Goal: Task Accomplishment & Management: Manage account settings

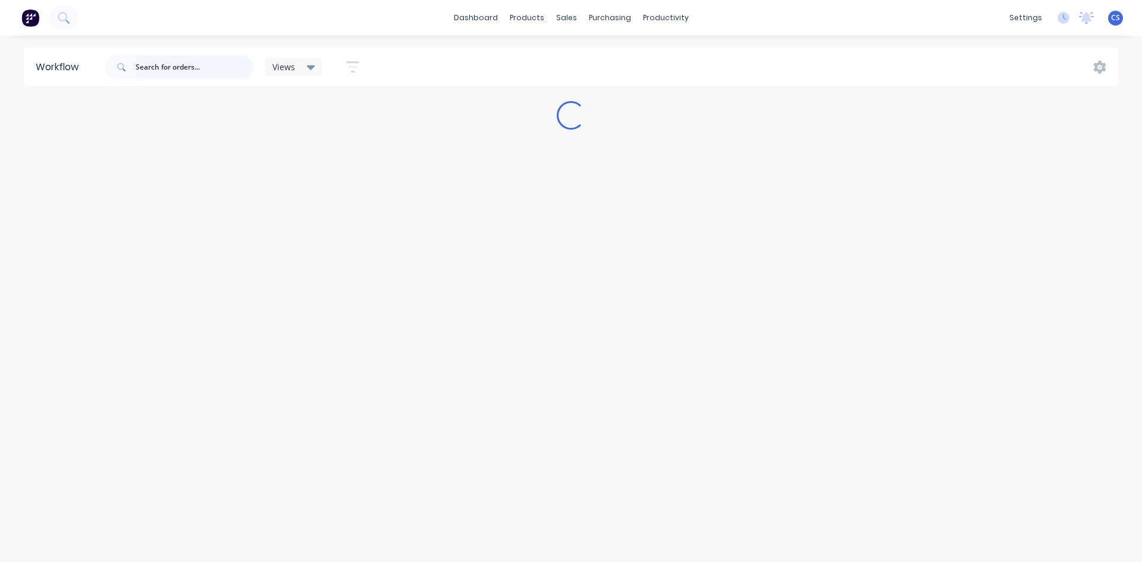
click at [153, 64] on input "text" at bounding box center [195, 67] width 118 height 24
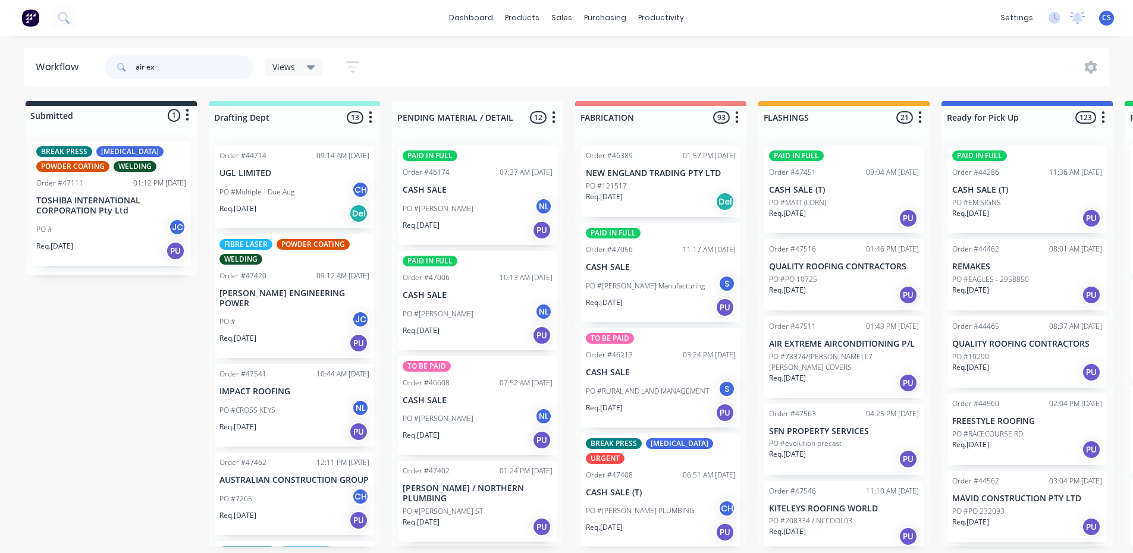
click at [190, 68] on input "air ex" at bounding box center [195, 67] width 118 height 24
type input "air ex"
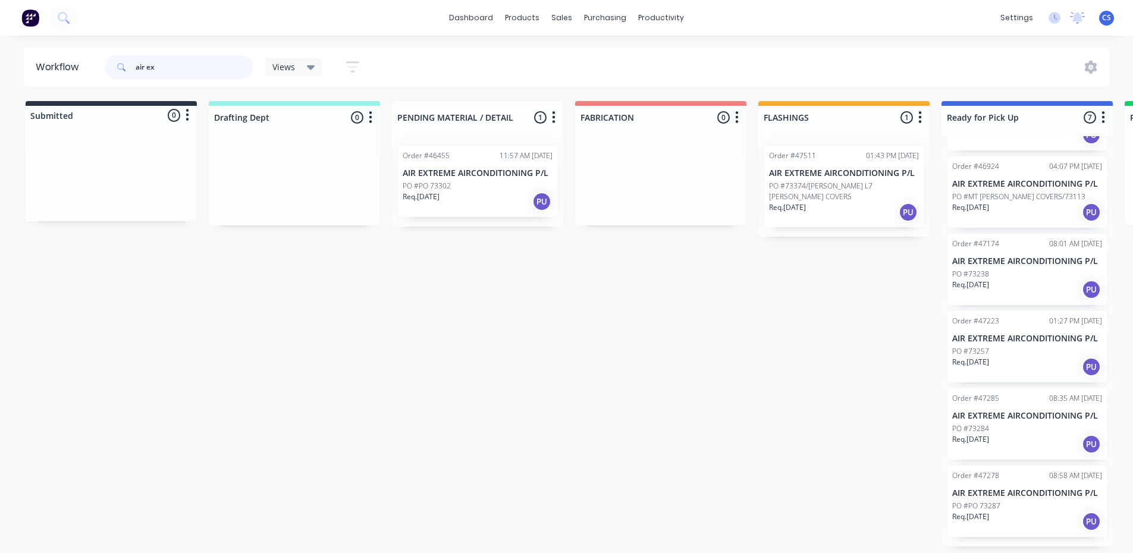
scroll to position [2, 0]
click at [1023, 511] on div "PO #PO 73287" at bounding box center [1027, 506] width 150 height 11
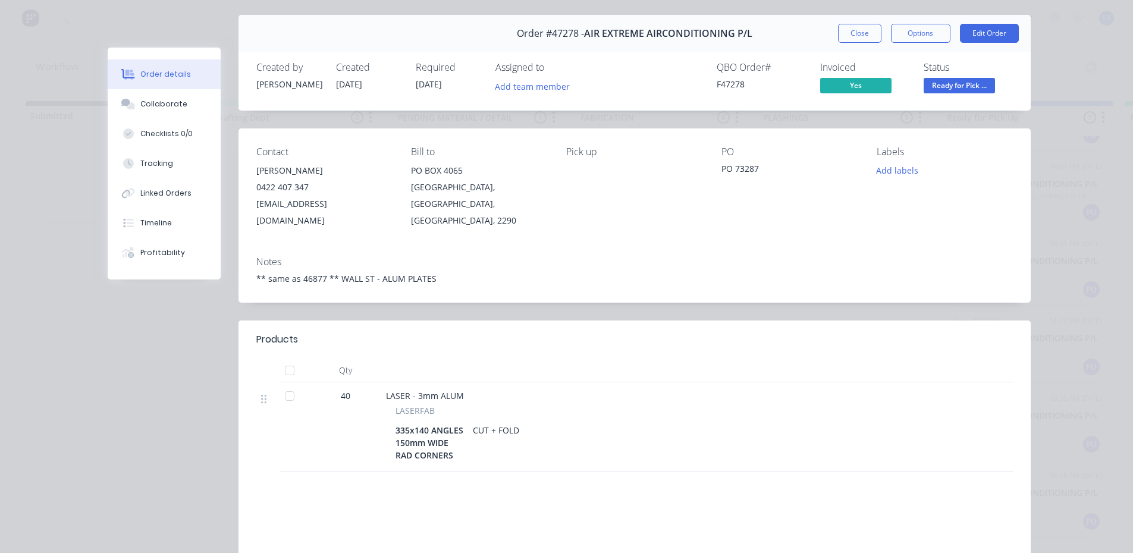
scroll to position [59, 0]
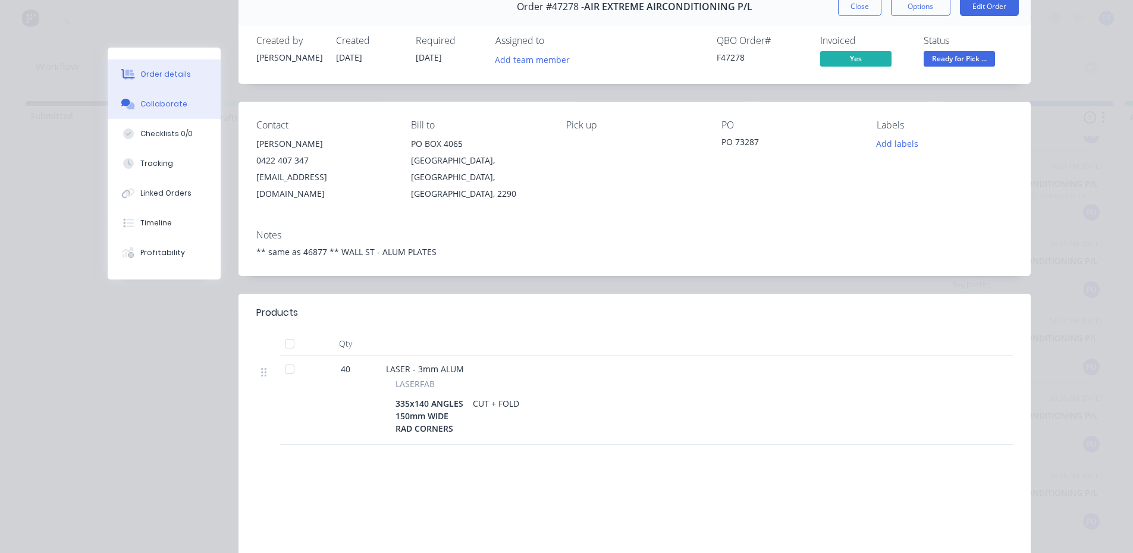
click at [159, 116] on button "Collaborate" at bounding box center [164, 104] width 113 height 30
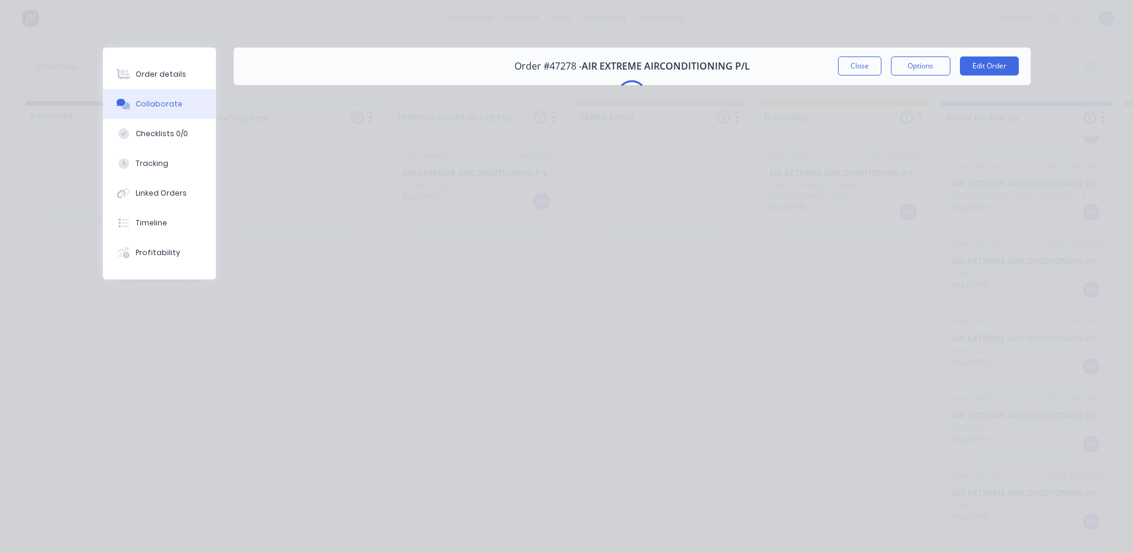
scroll to position [0, 0]
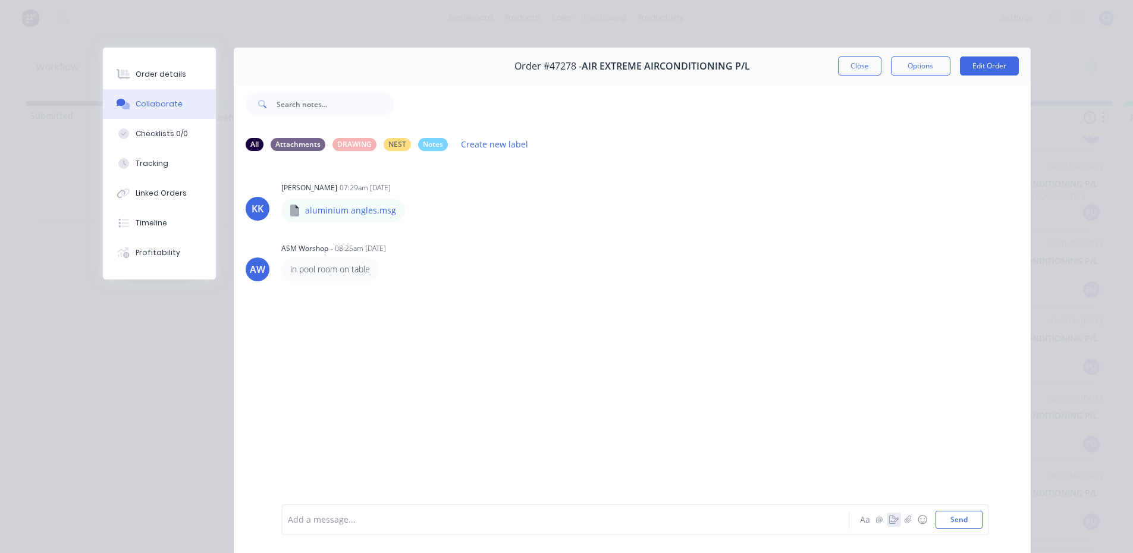
click at [889, 520] on icon "button" at bounding box center [894, 520] width 10 height 8
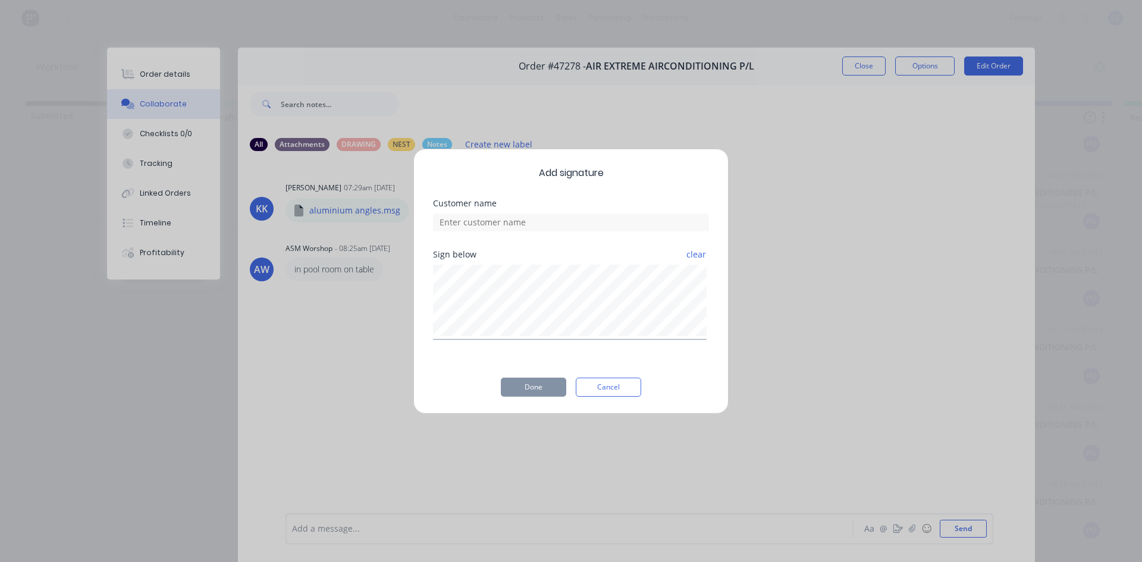
click at [551, 234] on div "Customer name" at bounding box center [571, 224] width 276 height 51
click at [548, 233] on div "Customer name" at bounding box center [571, 224] width 276 height 51
click at [545, 226] on input at bounding box center [571, 222] width 276 height 18
type input "[PERSON_NAME]"
click at [549, 381] on button "Done" at bounding box center [533, 387] width 65 height 19
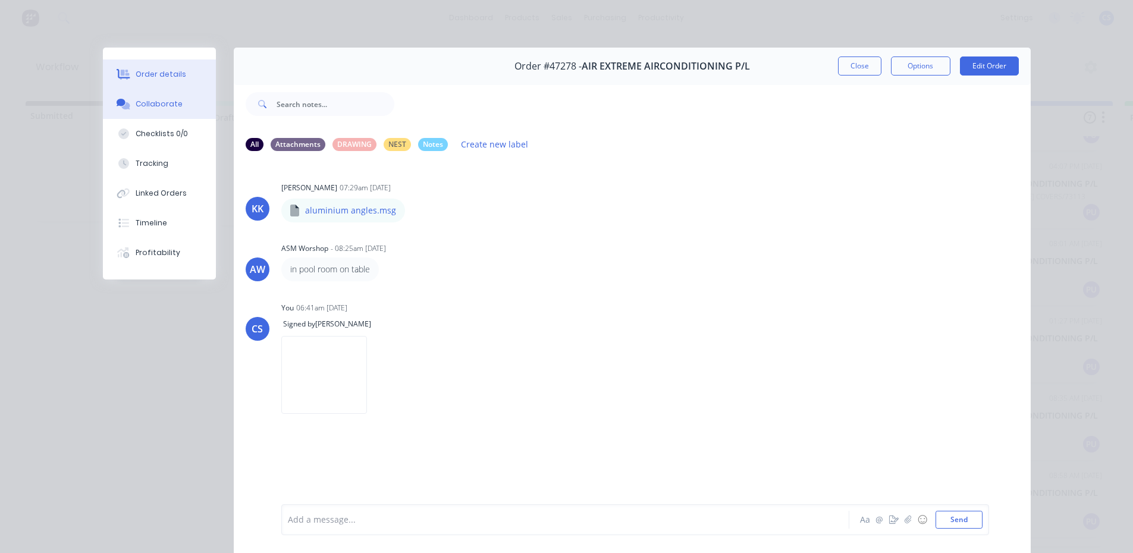
click at [161, 86] on button "Order details" at bounding box center [159, 74] width 113 height 30
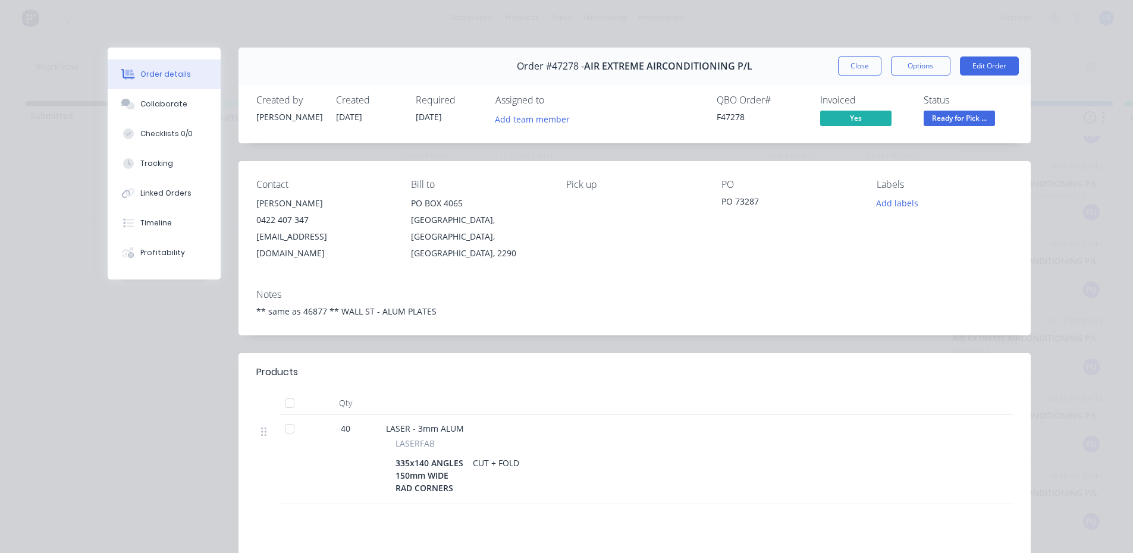
click at [926, 112] on span "Ready for Pick ..." at bounding box center [959, 118] width 71 height 15
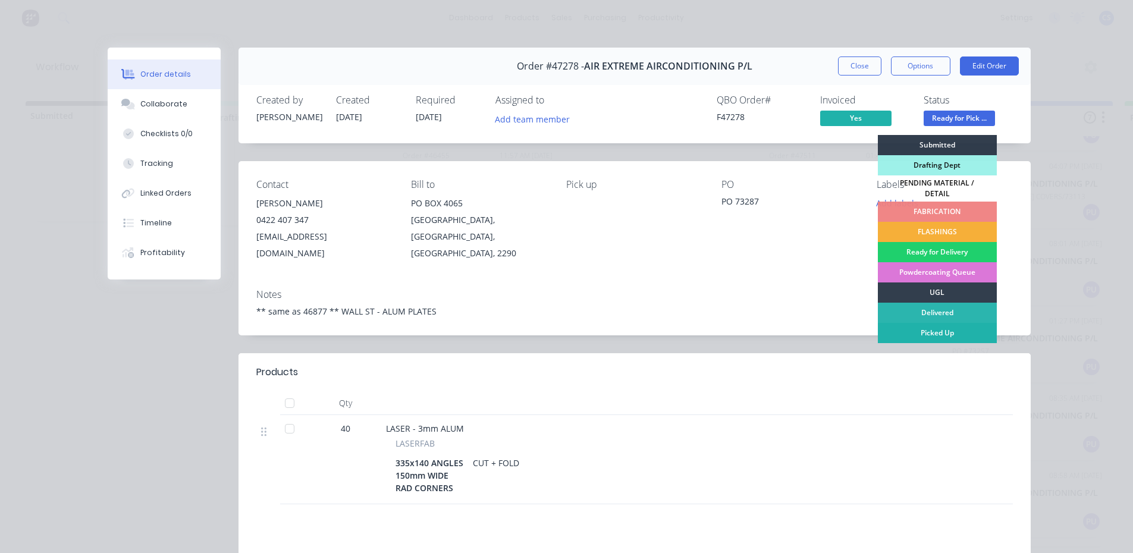
click at [945, 323] on div "Picked Up" at bounding box center [937, 333] width 119 height 20
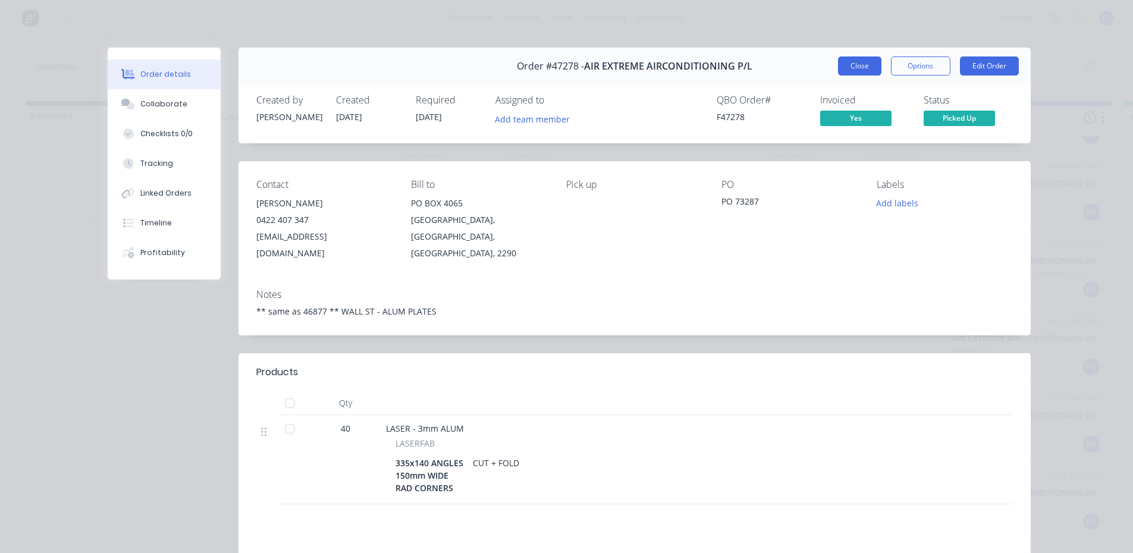
click at [858, 61] on button "Close" at bounding box center [859, 65] width 43 height 19
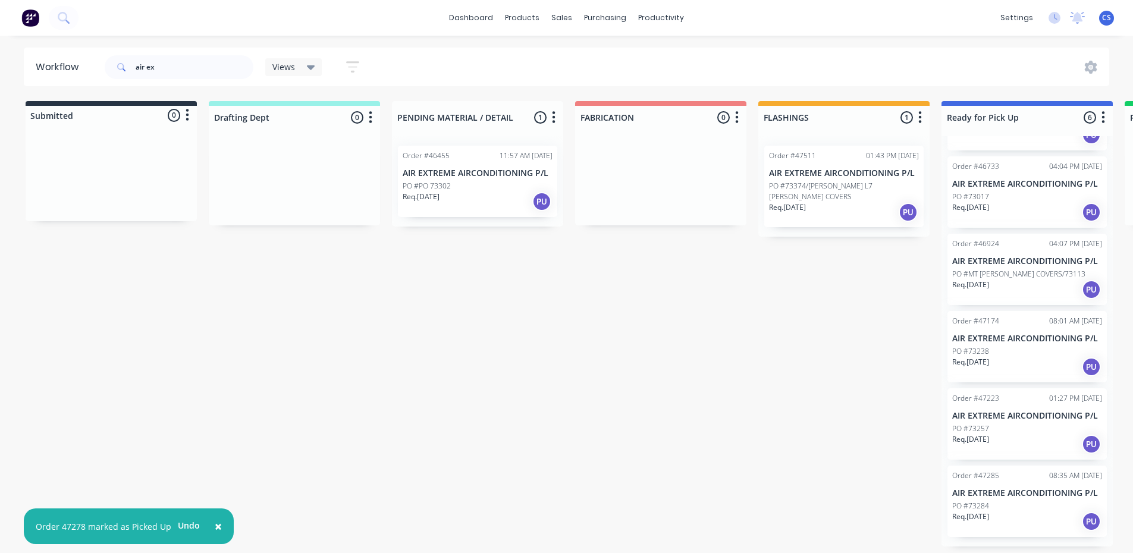
click at [502, 189] on div "PO #PO 73302" at bounding box center [478, 186] width 150 height 11
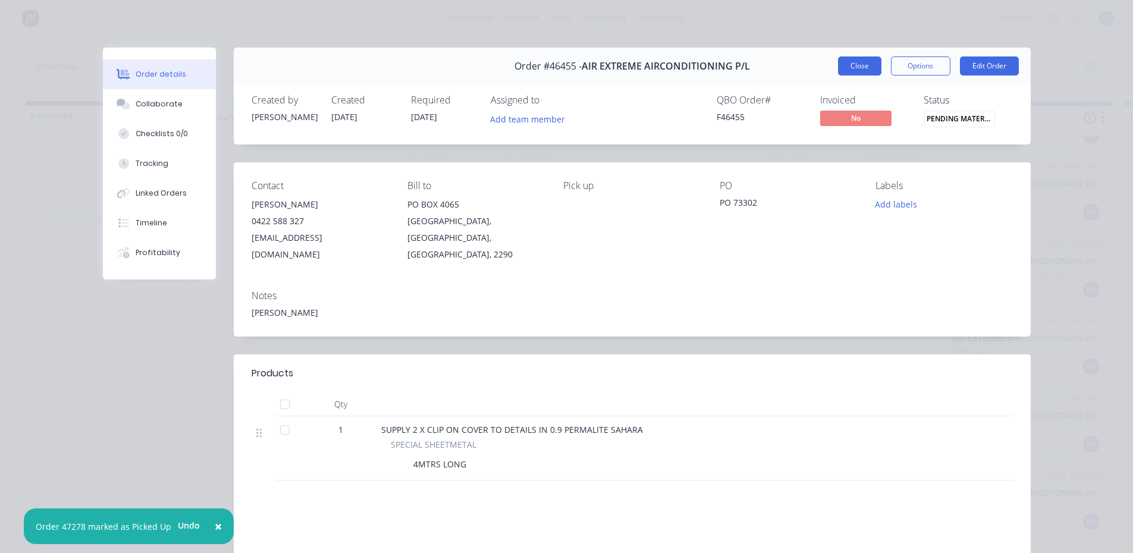
click at [868, 70] on button "Close" at bounding box center [859, 65] width 43 height 19
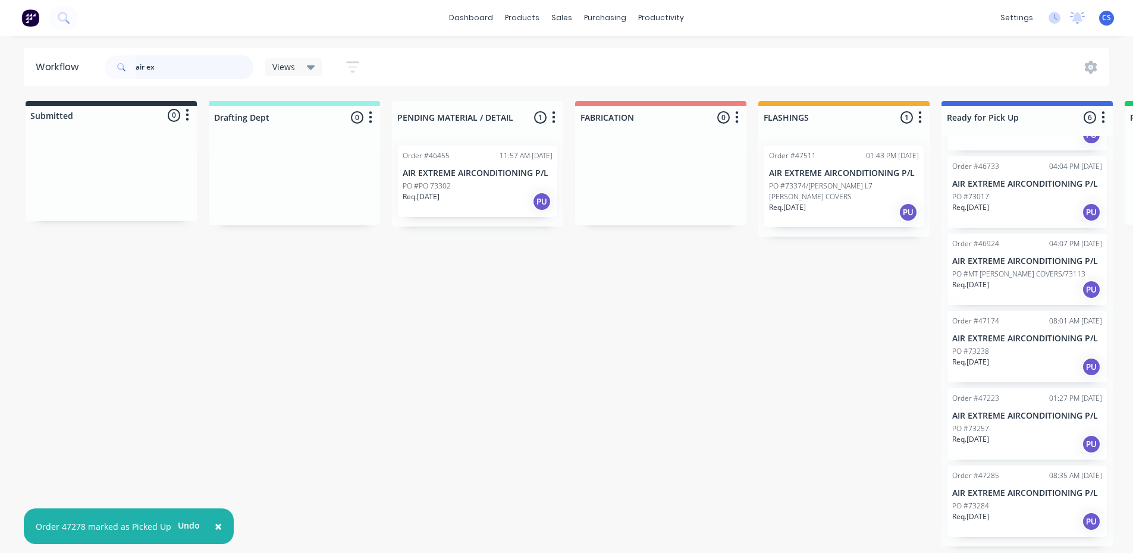
scroll to position [2, 0]
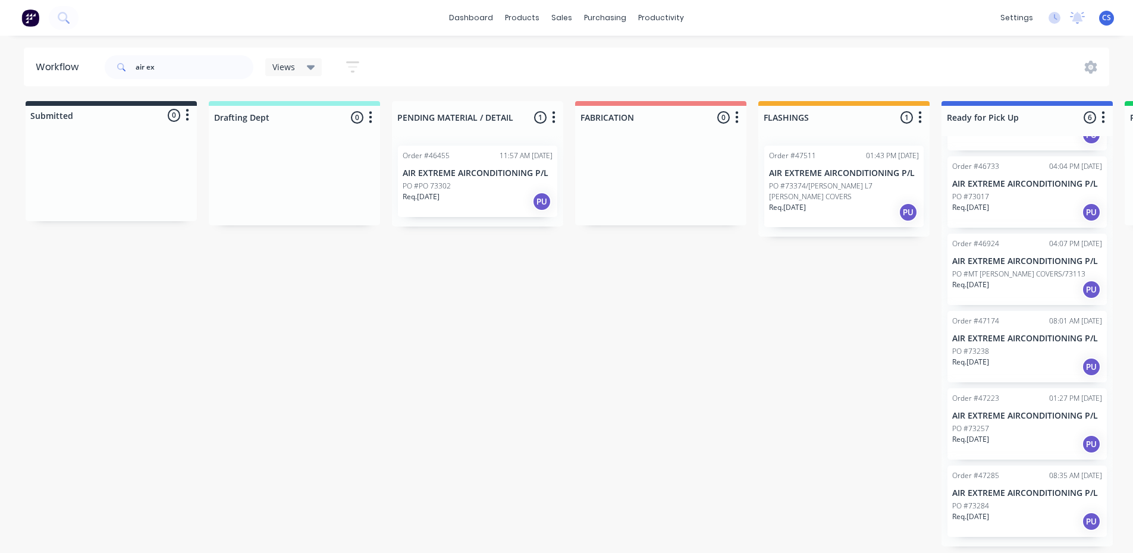
click at [804, 157] on div "Order #47511" at bounding box center [792, 155] width 47 height 11
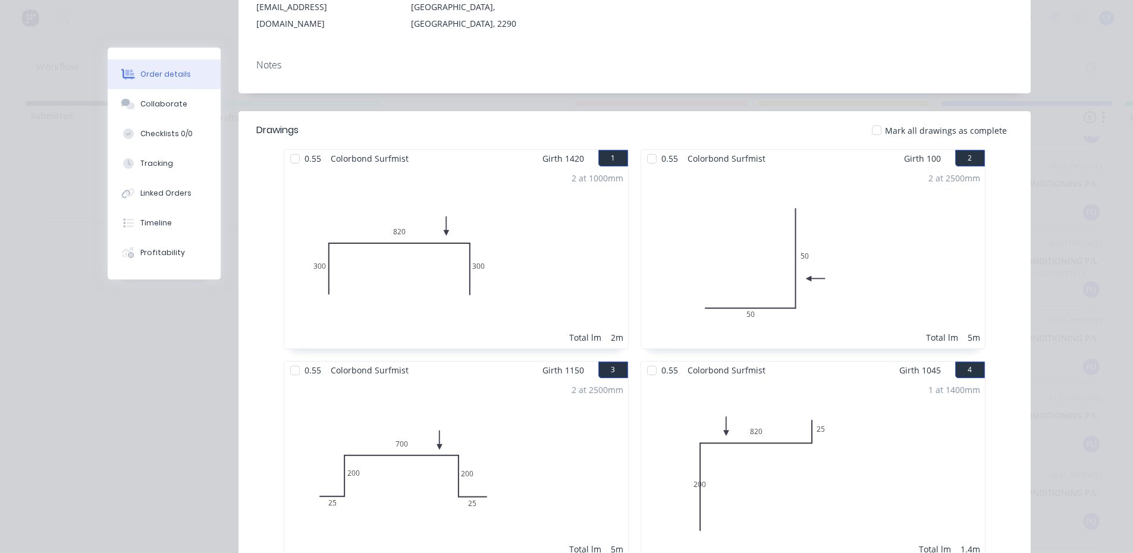
scroll to position [0, 0]
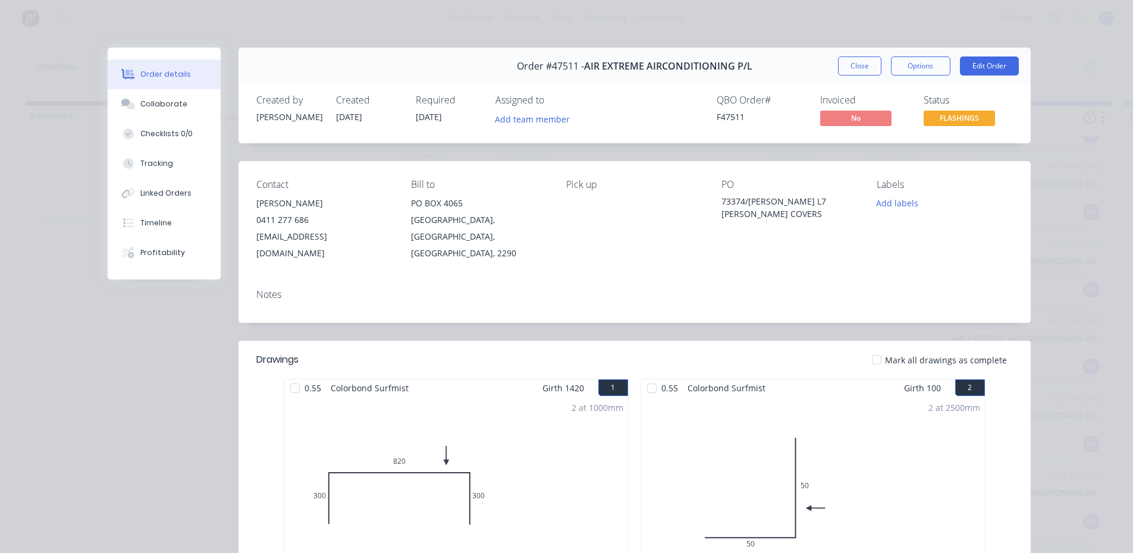
click at [168, 74] on div "Order details" at bounding box center [165, 74] width 51 height 11
click at [868, 62] on button "Close" at bounding box center [859, 65] width 43 height 19
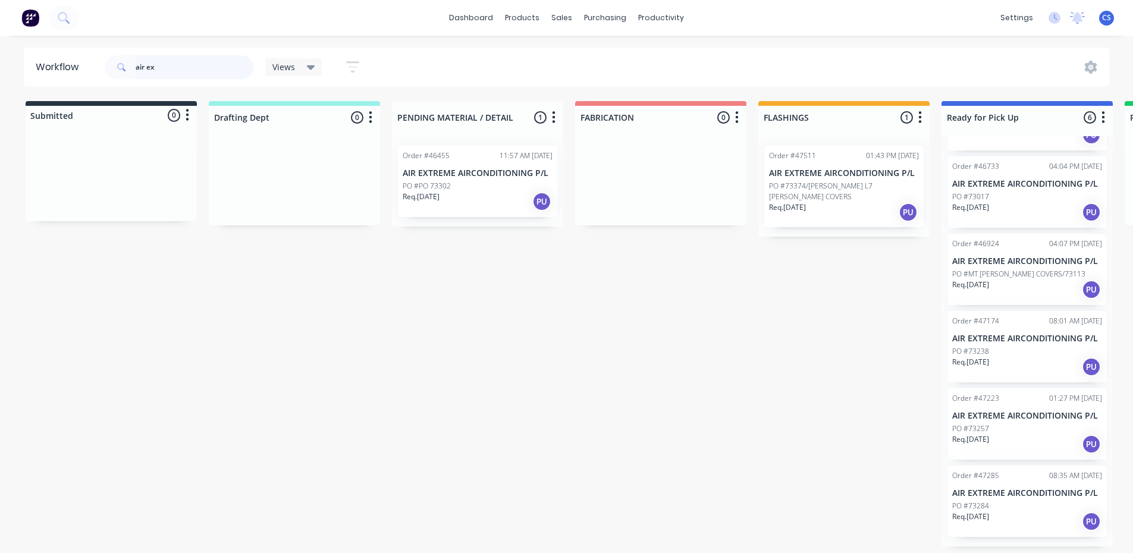
scroll to position [114, 0]
click at [997, 507] on div "PO #73284" at bounding box center [1027, 506] width 150 height 11
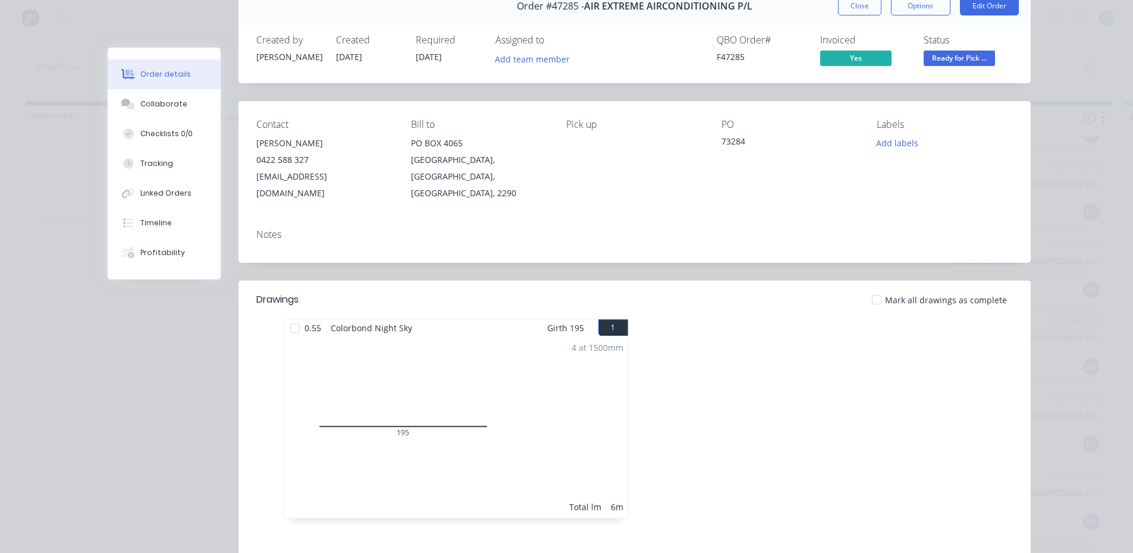
scroll to position [0, 0]
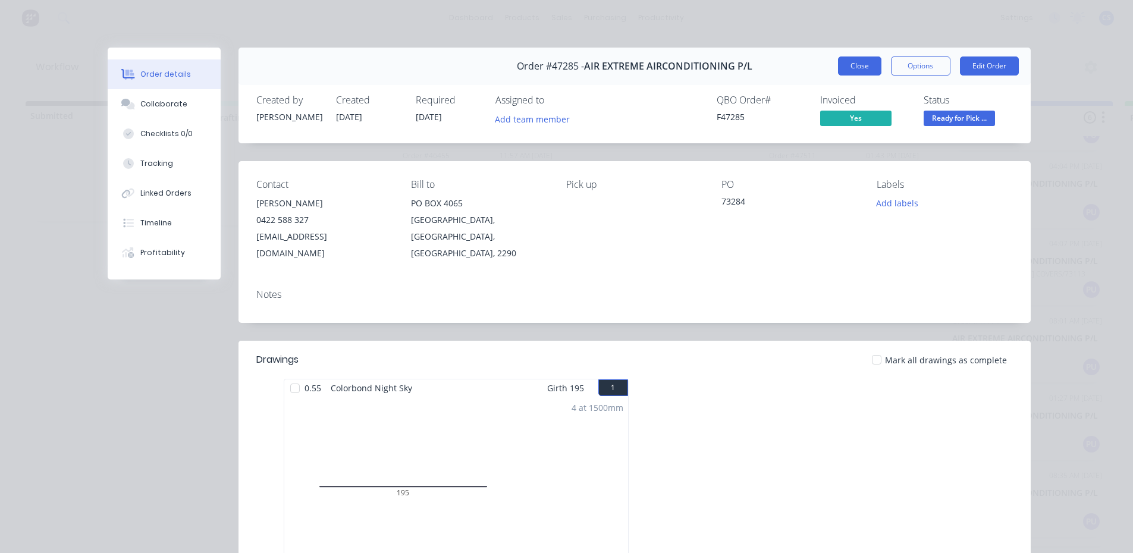
click at [871, 66] on button "Close" at bounding box center [859, 65] width 43 height 19
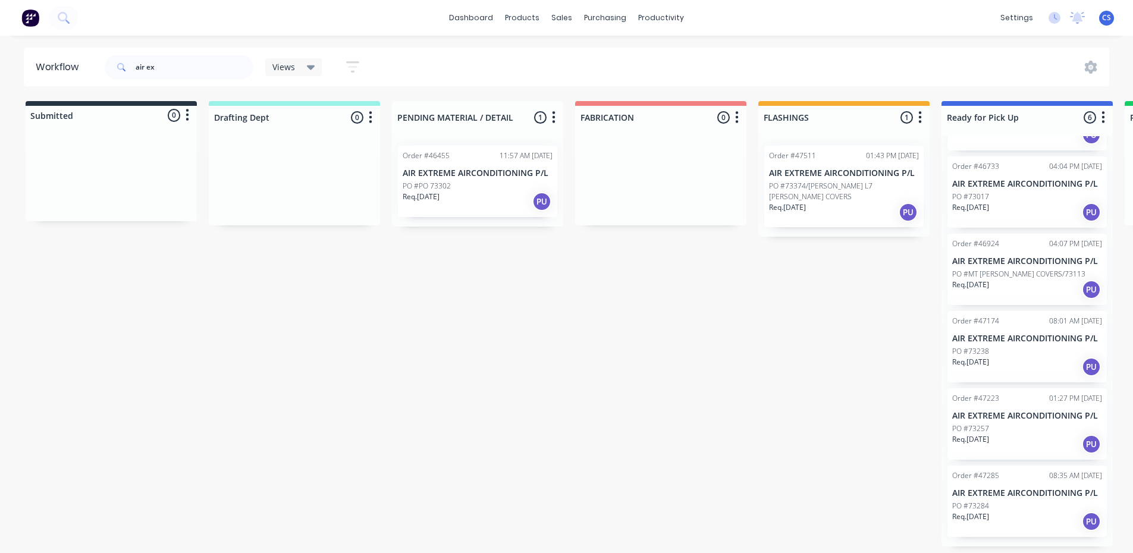
click at [992, 411] on p "AIR EXTREME AIRCONDITIONING P/L" at bounding box center [1027, 416] width 150 height 10
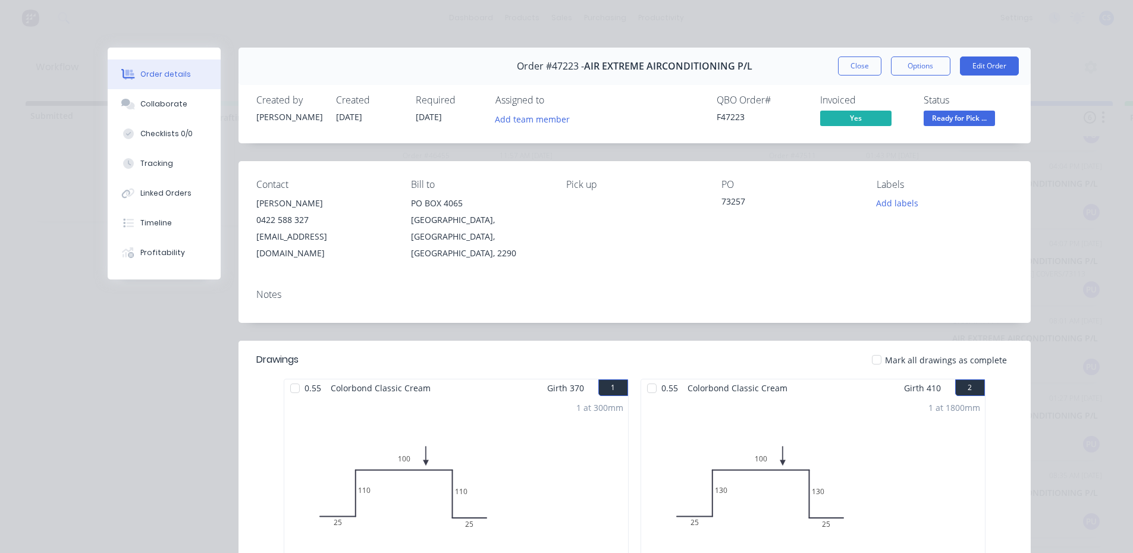
click at [869, 56] on div "Order #47223 - AIR EXTREME AIRCONDITIONING P/L Close Options Edit Order" at bounding box center [634, 66] width 792 height 37
click at [866, 61] on button "Close" at bounding box center [859, 65] width 43 height 19
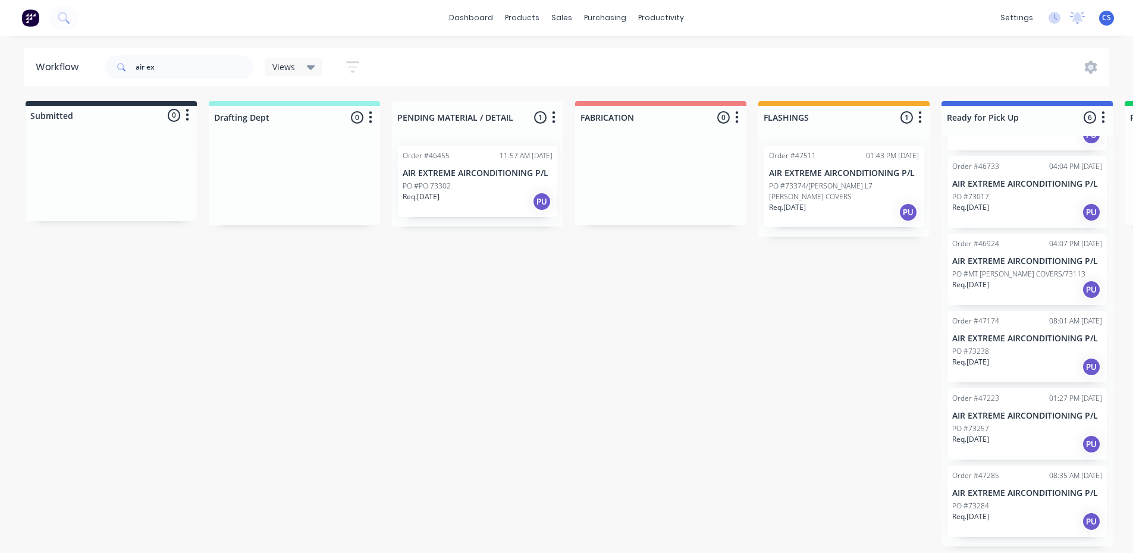
click at [428, 181] on p "PO #PO 73302" at bounding box center [427, 186] width 48 height 11
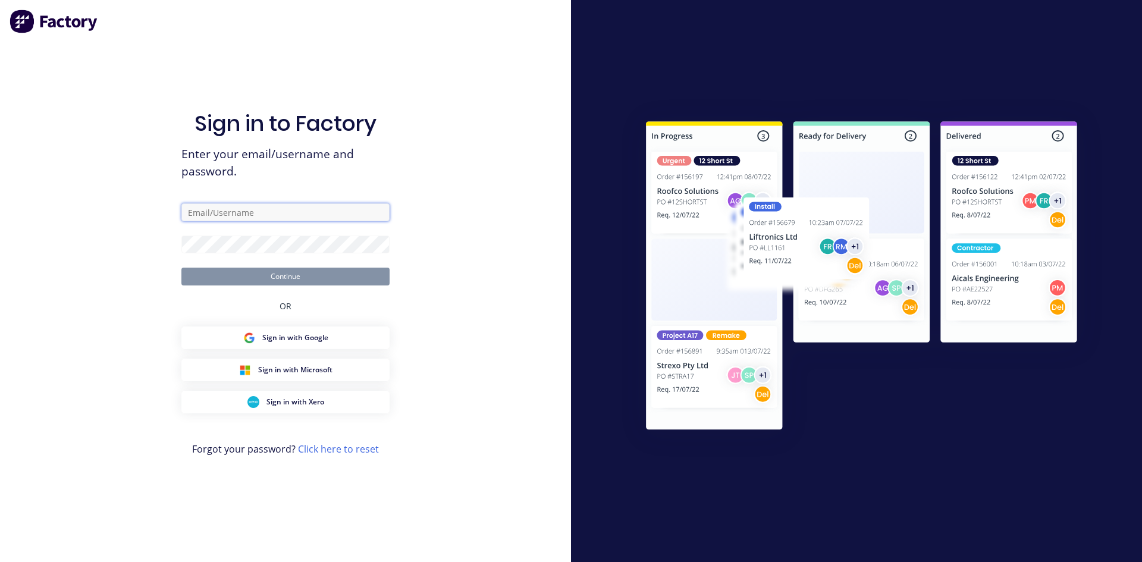
type input "[EMAIL_ADDRESS][DOMAIN_NAME]"
click at [326, 278] on button "Continue" at bounding box center [285, 277] width 208 height 18
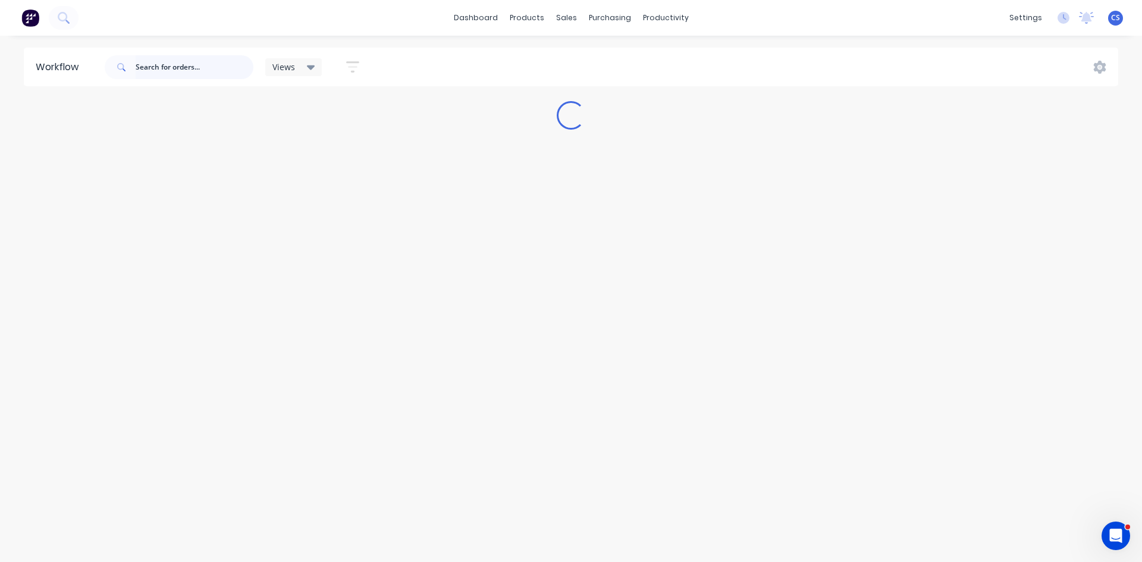
click at [233, 66] on input "text" at bounding box center [195, 67] width 118 height 24
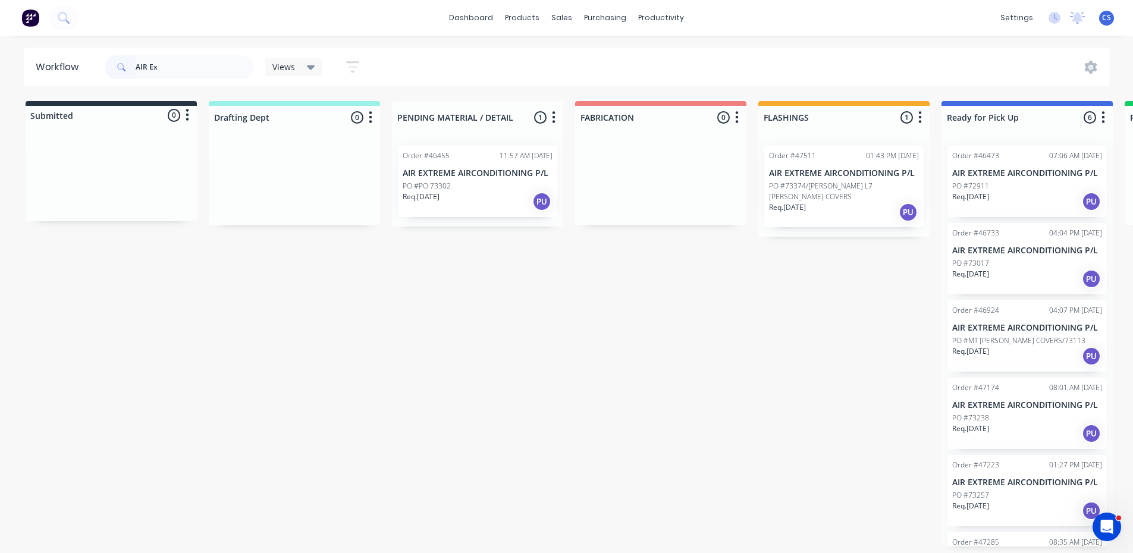
click at [815, 190] on p "PO #73374/[PERSON_NAME] L7 [PERSON_NAME] COVERS" at bounding box center [844, 191] width 150 height 21
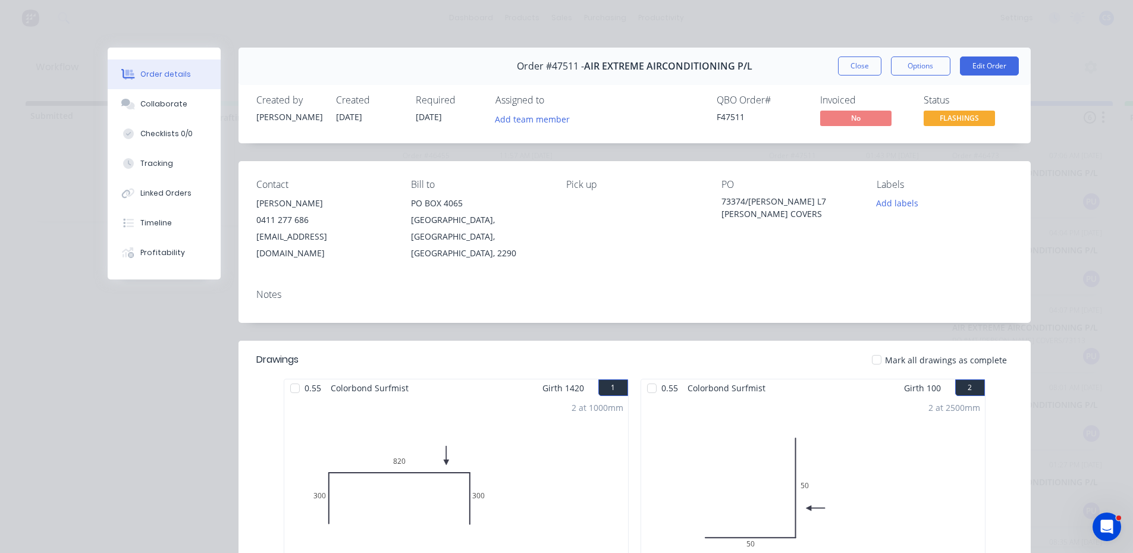
drag, startPoint x: 815, startPoint y: 190, endPoint x: 844, endPoint y: 73, distance: 120.1
click at [843, 74] on button "Close" at bounding box center [859, 65] width 43 height 19
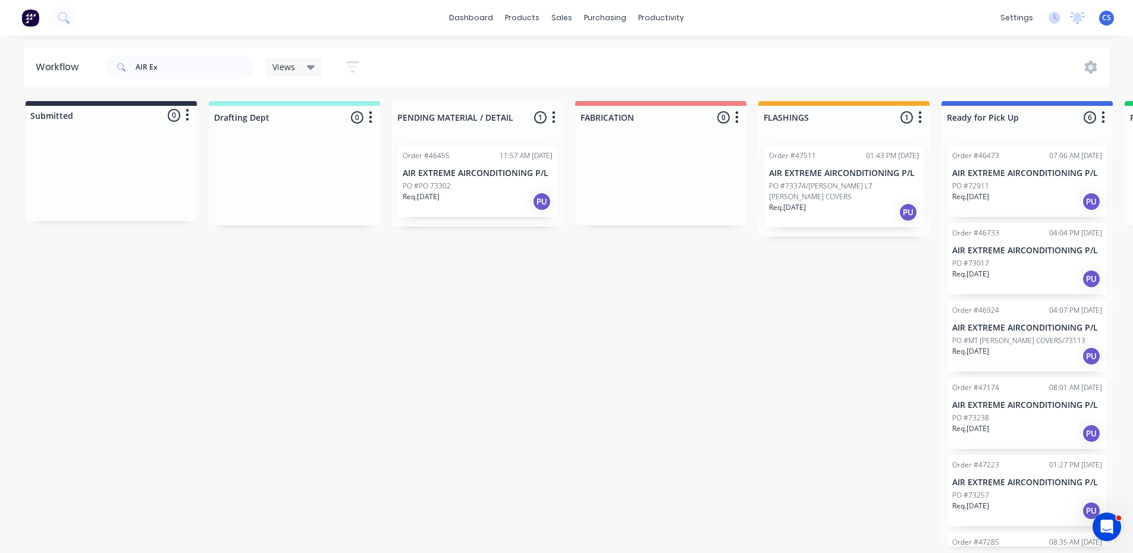
click at [846, 71] on div "AIR Ex Views Save new view None (Default) edit Nilesh edit Production edit Stua…" at bounding box center [605, 67] width 1007 height 36
click at [214, 65] on input "AIR Ex" at bounding box center [195, 67] width 118 height 24
drag, startPoint x: 193, startPoint y: 67, endPoint x: 0, endPoint y: 93, distance: 194.4
click at [0, 93] on div "Workflow AIR Ex Views Save new view None (Default) edit Nilesh edit Production …" at bounding box center [566, 289] width 1133 height 482
type input "l"
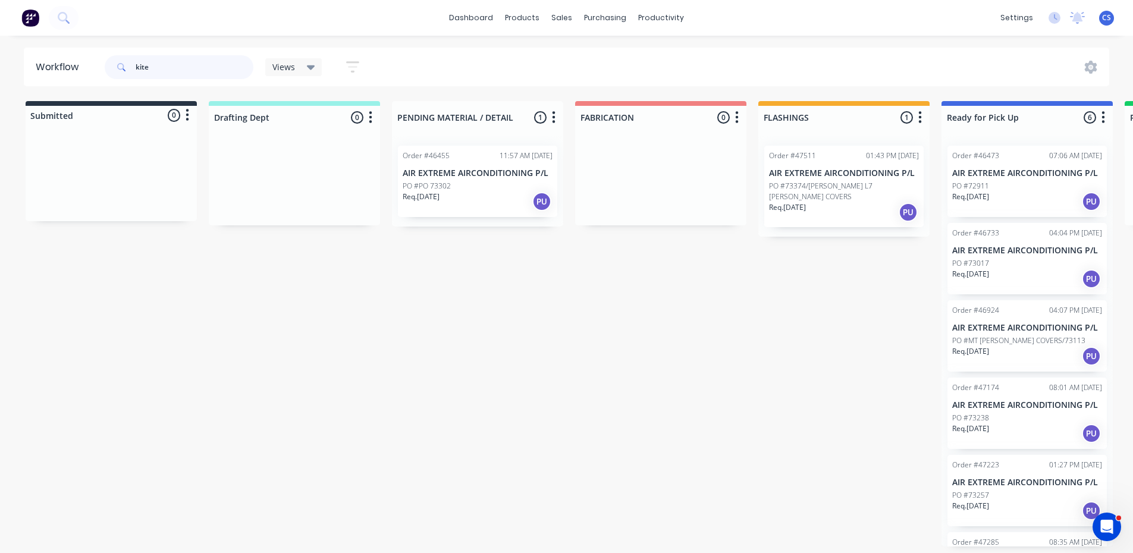
type input "kite"
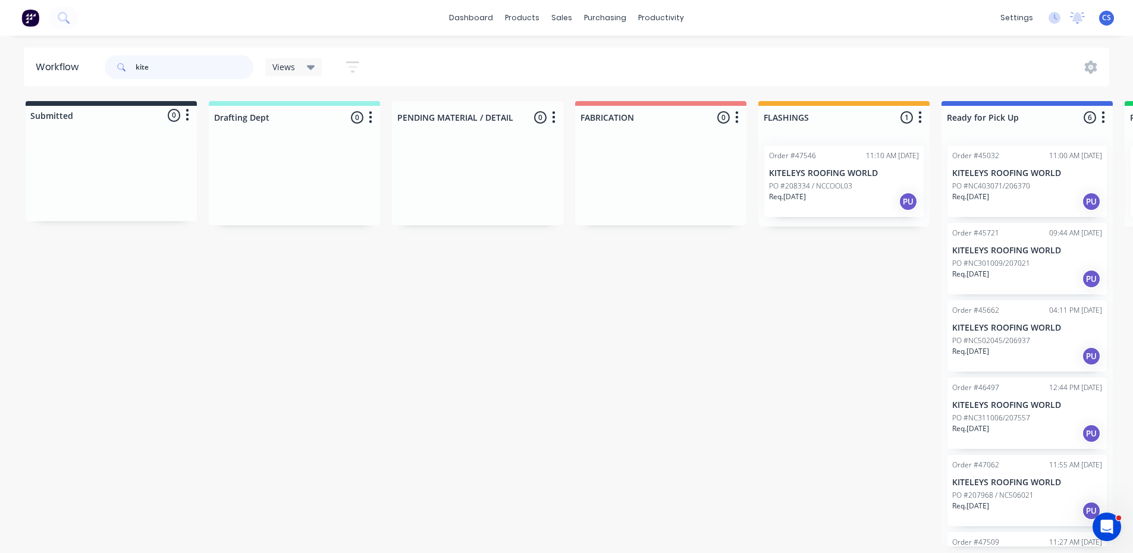
scroll to position [58, 0]
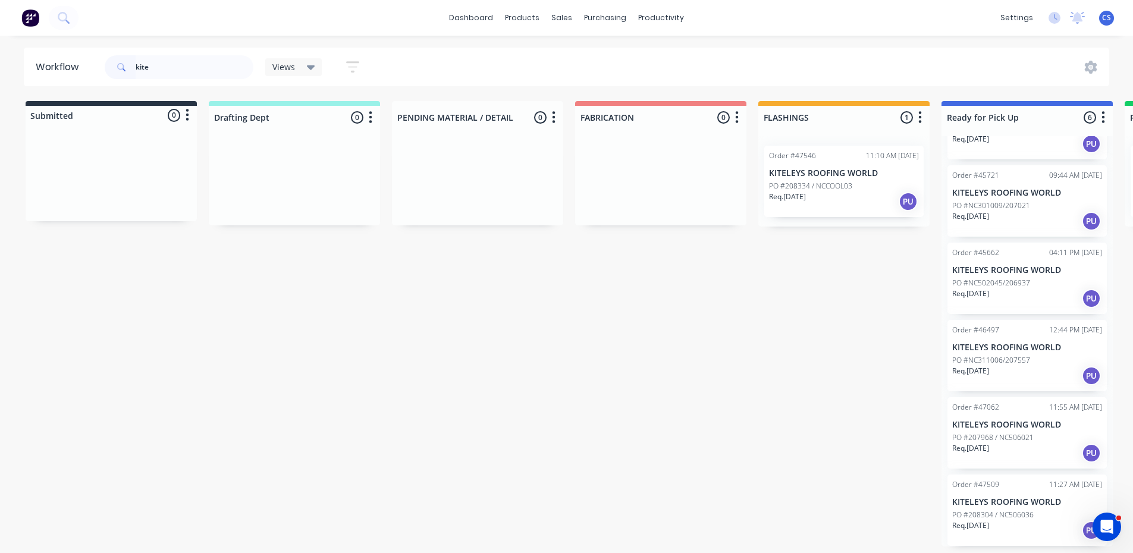
click at [1017, 525] on div "Req. 04/09/25 PU" at bounding box center [1027, 530] width 150 height 20
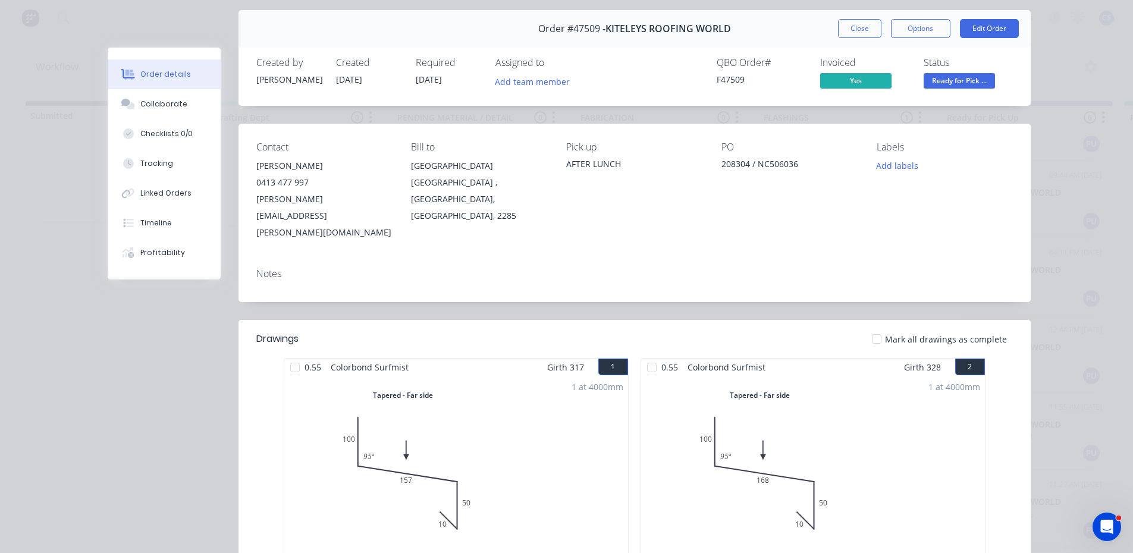
scroll to position [0, 0]
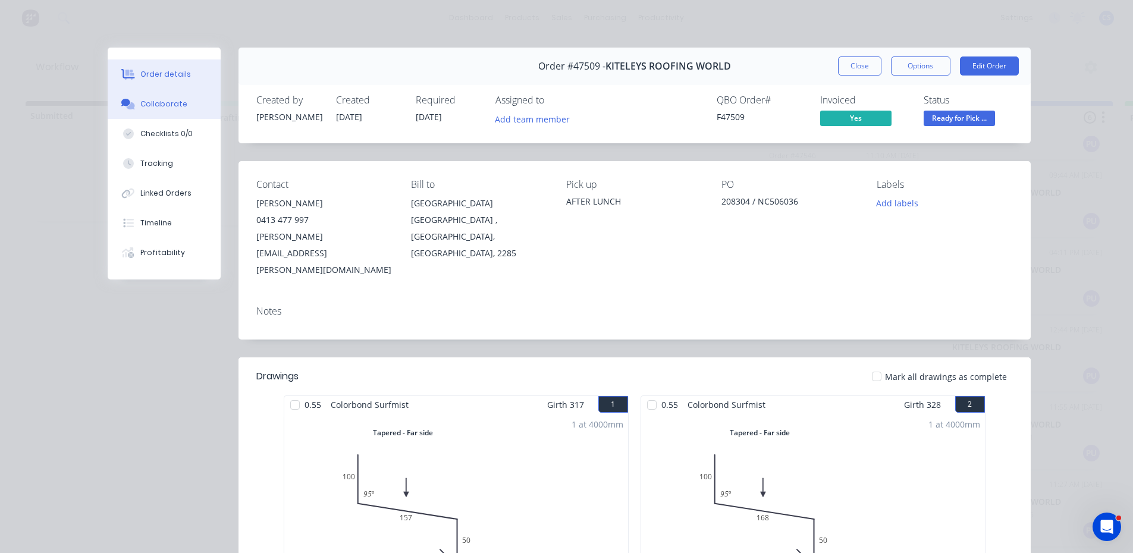
click at [163, 100] on div "Collaborate" at bounding box center [163, 104] width 47 height 11
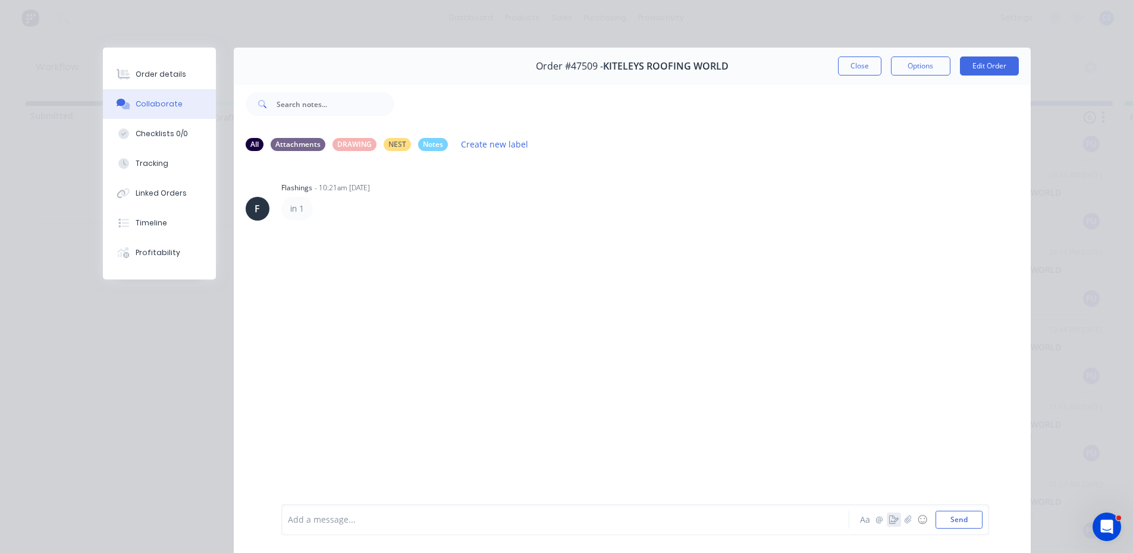
click at [889, 521] on icon "button" at bounding box center [894, 520] width 10 height 8
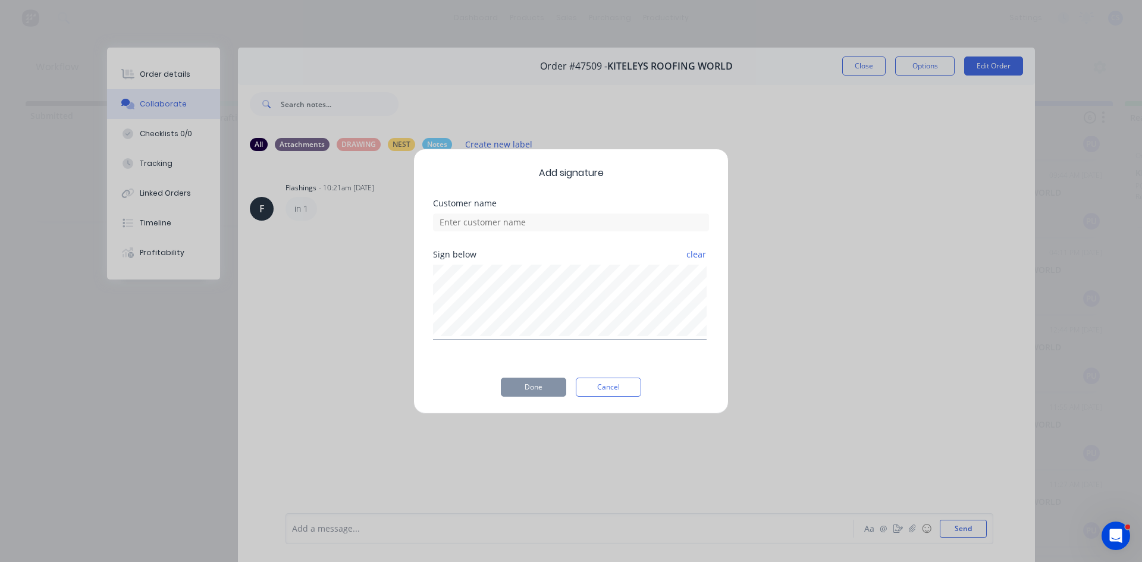
click at [559, 233] on div "Customer name" at bounding box center [571, 224] width 276 height 51
click at [548, 224] on input at bounding box center [571, 222] width 276 height 18
type input "ethan"
click at [519, 383] on button "Done" at bounding box center [533, 387] width 65 height 19
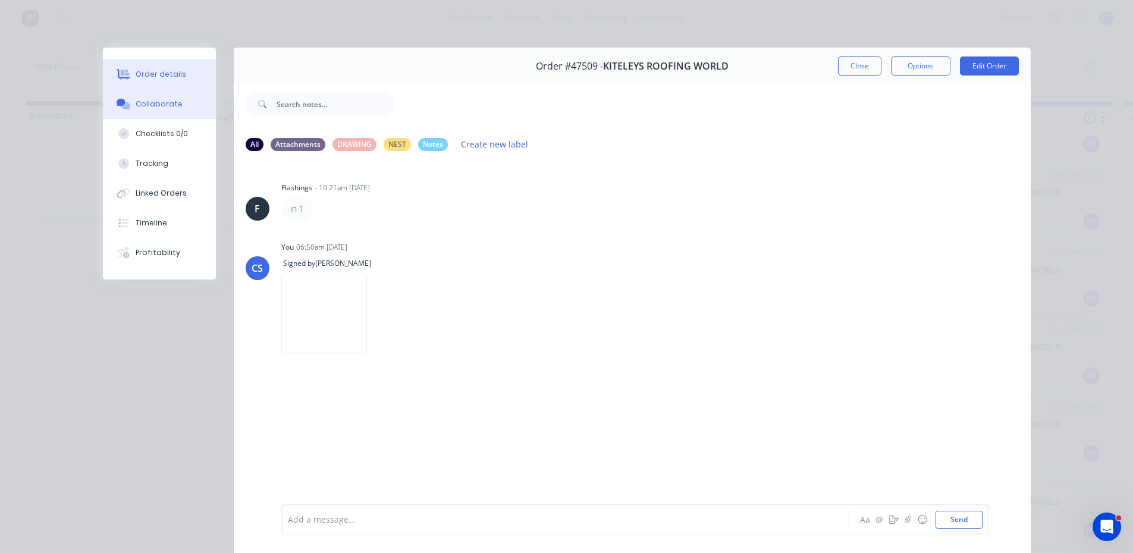
click at [159, 81] on button "Order details" at bounding box center [159, 74] width 113 height 30
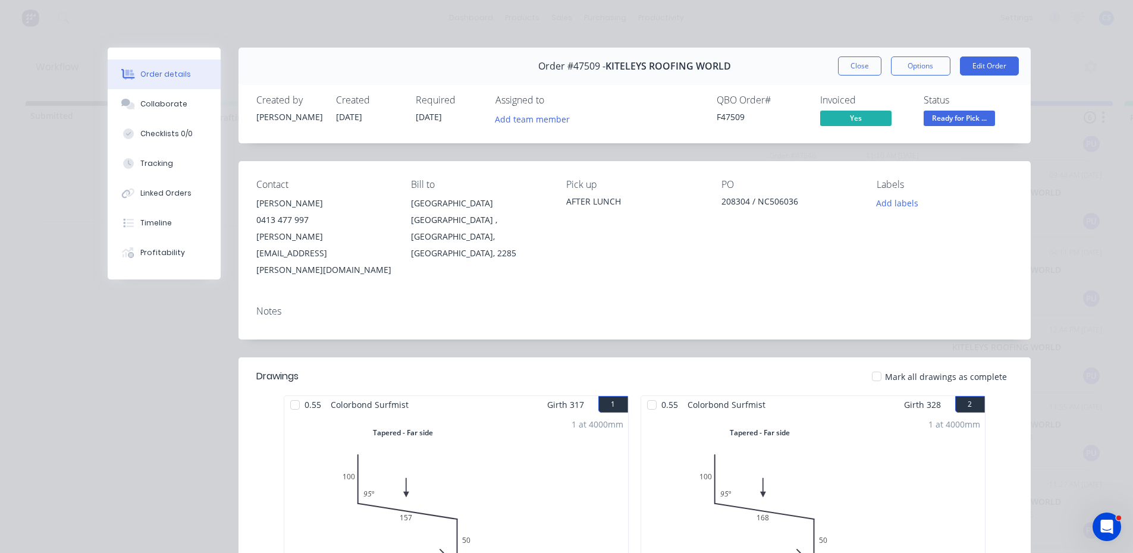
click at [956, 125] on span "Ready for Pick ..." at bounding box center [959, 118] width 71 height 15
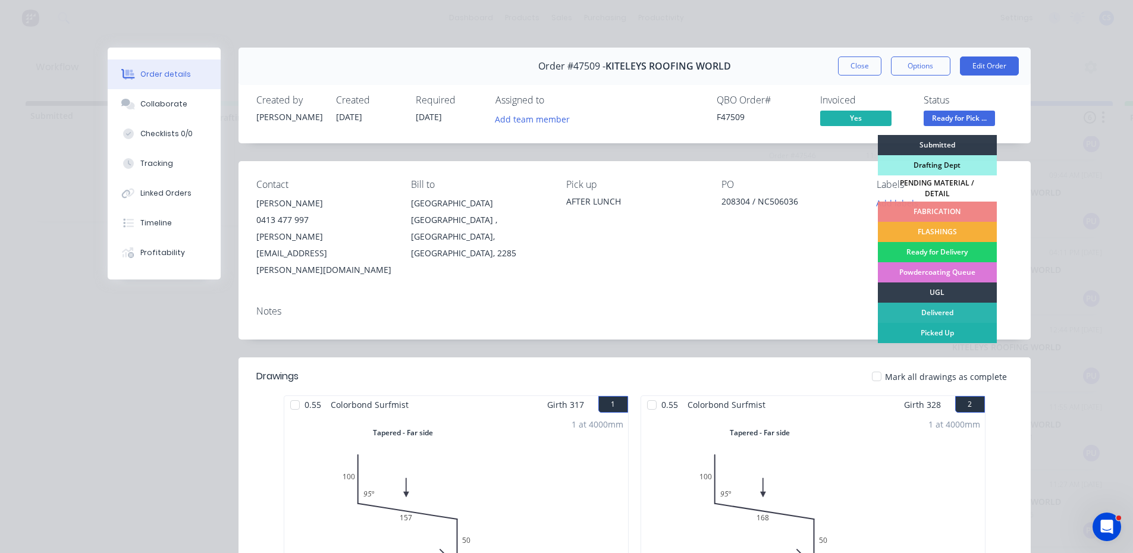
click at [928, 332] on div "Picked Up" at bounding box center [937, 333] width 119 height 20
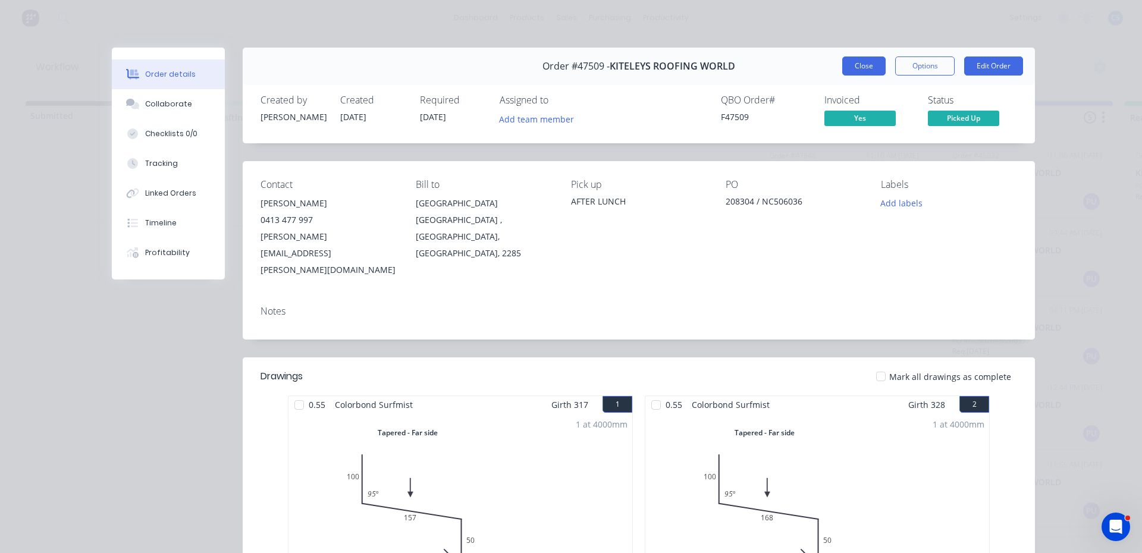
click at [877, 65] on button "Close" at bounding box center [863, 65] width 43 height 19
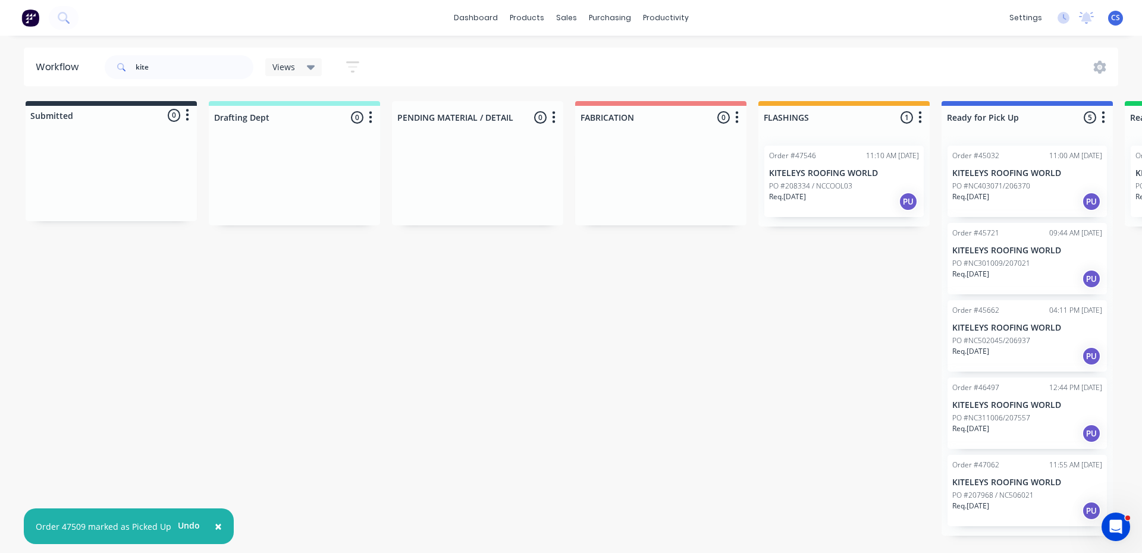
click at [889, 467] on div "Submitted 0 Status colour #273444 hex #273444 Save Cancel Summaries Total order…" at bounding box center [982, 318] width 1983 height 435
click at [1016, 505] on div "Req. 19/08/25 PU" at bounding box center [1027, 511] width 150 height 20
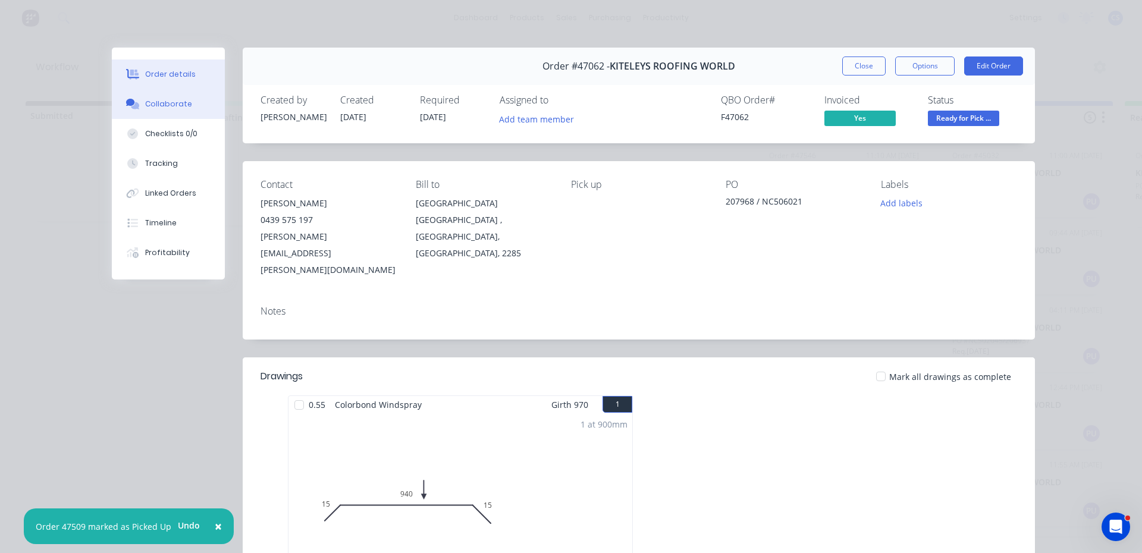
click at [165, 95] on button "Collaborate" at bounding box center [168, 104] width 113 height 30
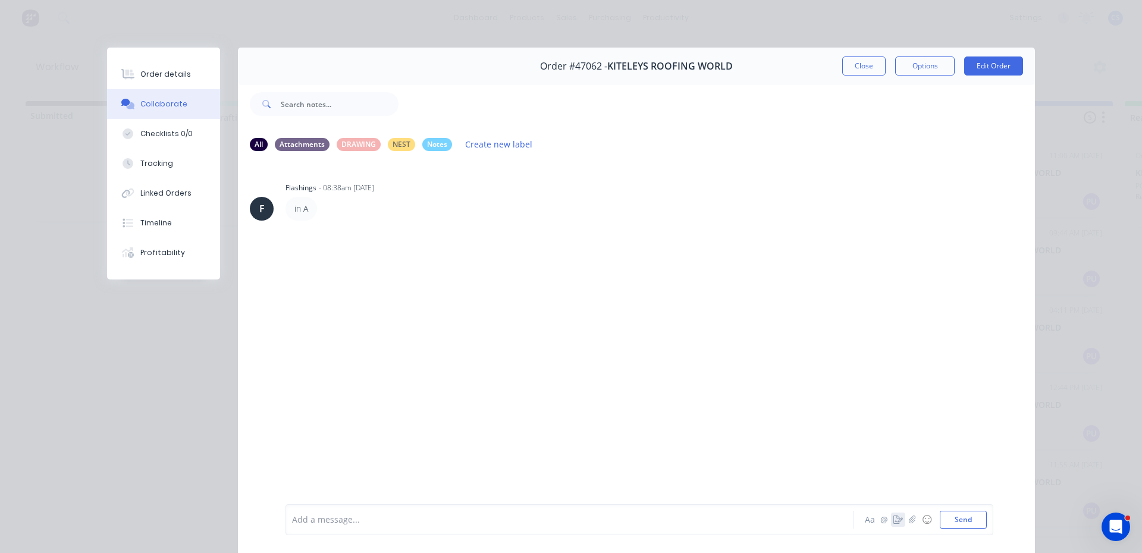
click at [893, 523] on icon "button" at bounding box center [898, 520] width 10 height 8
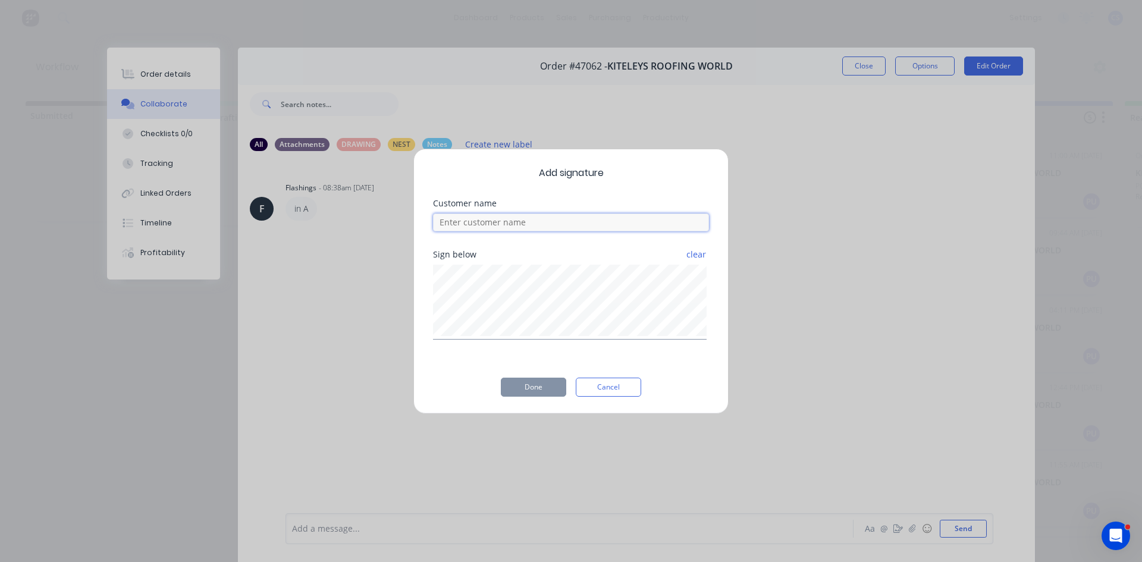
click at [573, 227] on input at bounding box center [571, 222] width 276 height 18
type input "ethan"
click at [547, 385] on button "Done" at bounding box center [533, 387] width 65 height 19
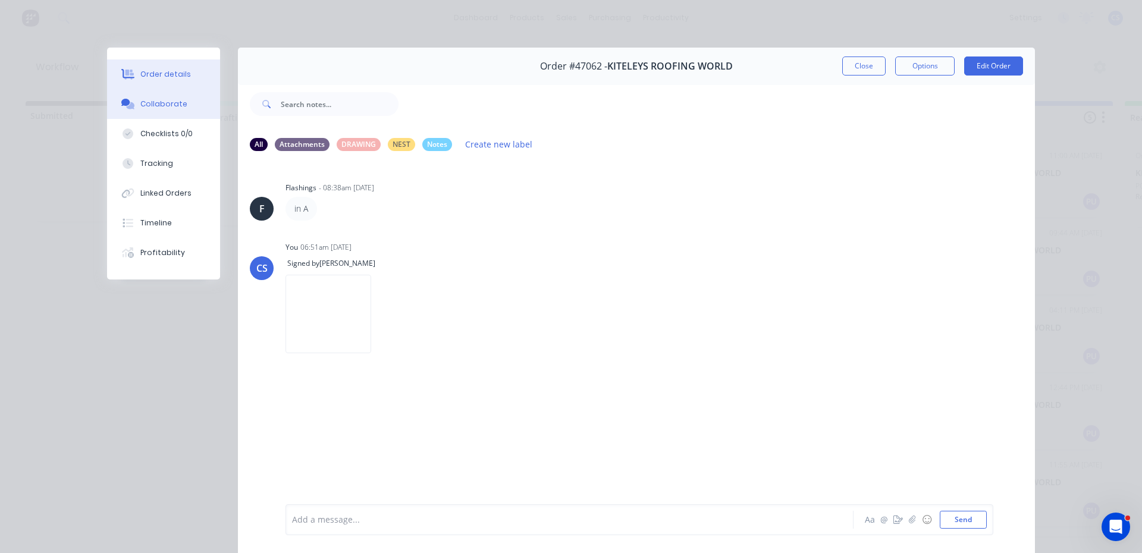
click at [162, 77] on div "Order details" at bounding box center [165, 74] width 51 height 11
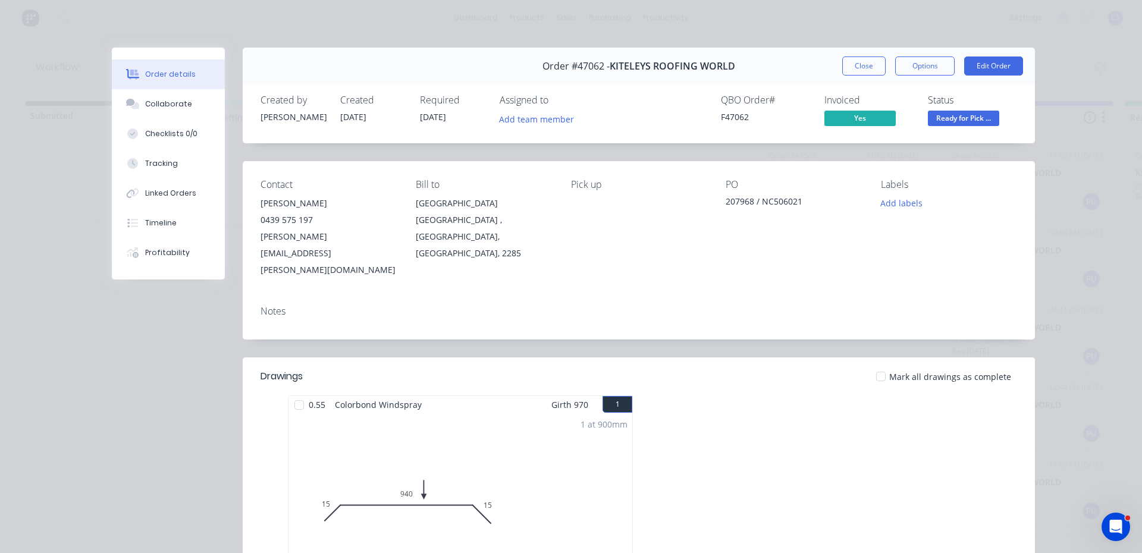
click at [971, 124] on span "Ready for Pick ..." at bounding box center [963, 118] width 71 height 15
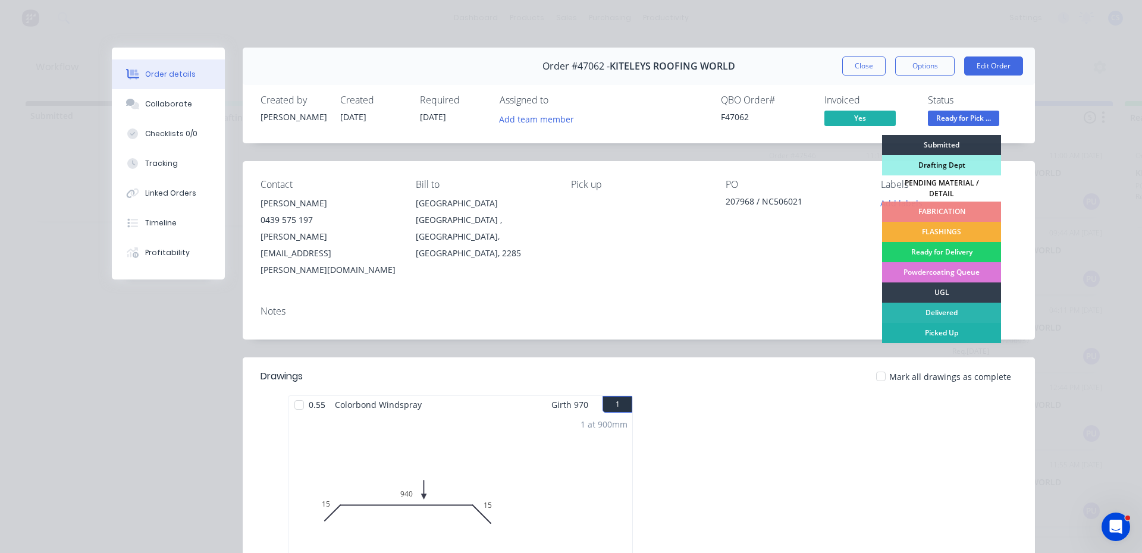
click at [951, 326] on div "Picked Up" at bounding box center [941, 333] width 119 height 20
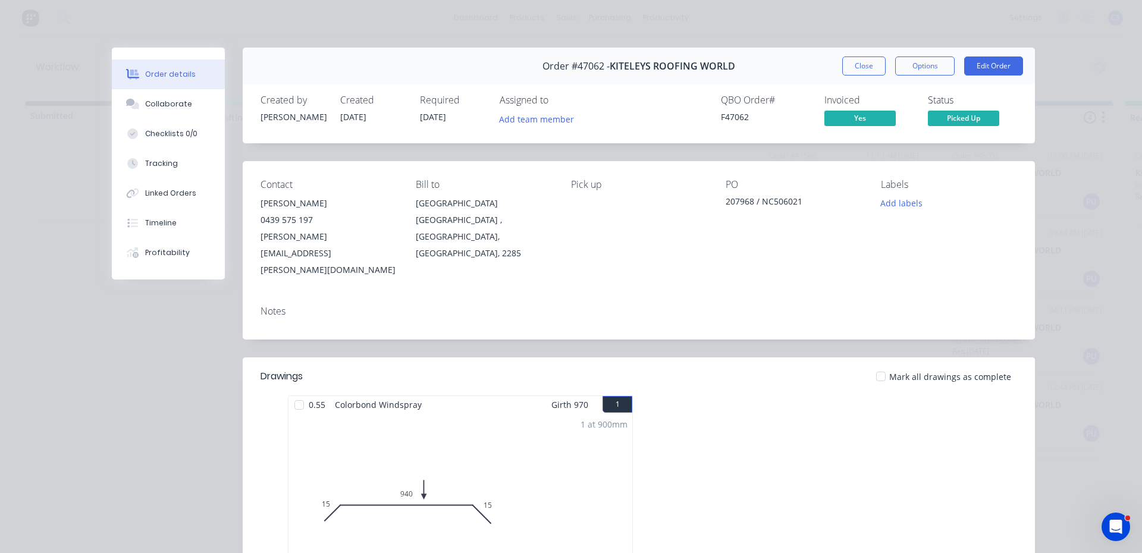
click at [852, 69] on button "Close" at bounding box center [863, 65] width 43 height 19
